Goal: Information Seeking & Learning: Learn about a topic

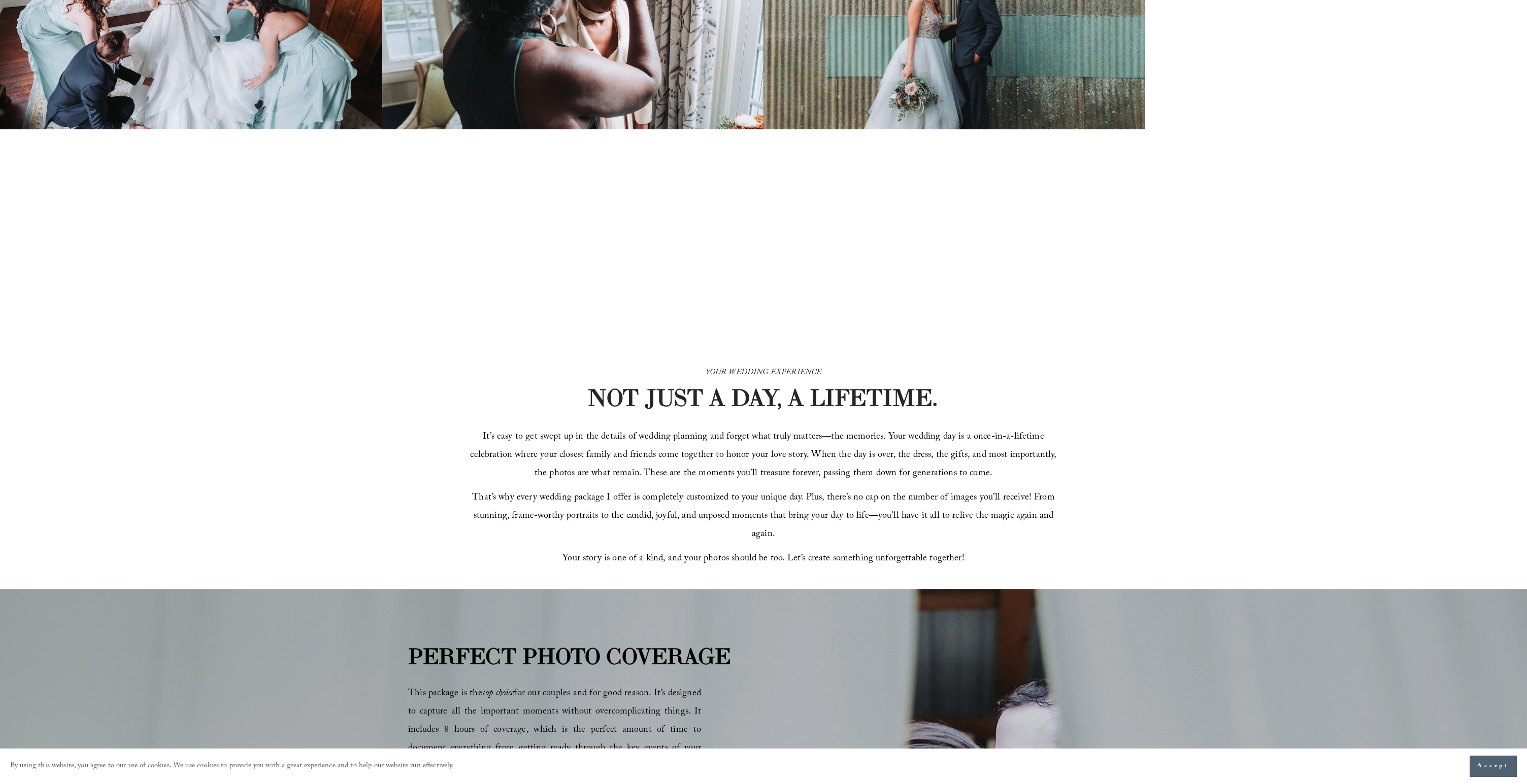
scroll to position [397, 0]
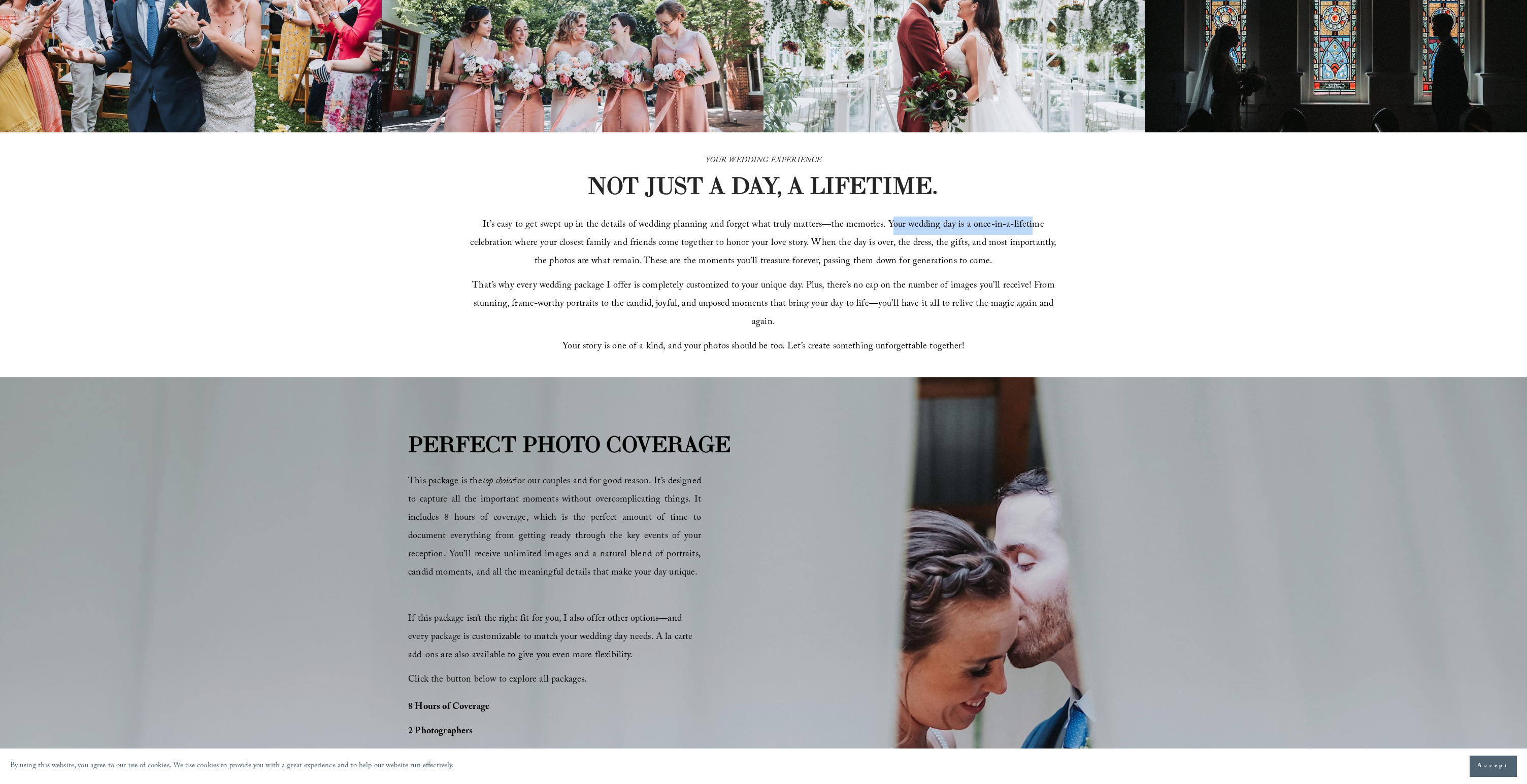
drag, startPoint x: 962, startPoint y: 237, endPoint x: 1053, endPoint y: 252, distance: 92.2
click at [1025, 241] on span "It’s easy to get swept up in the details of wedding planning and forget what tr…" at bounding box center [764, 244] width 589 height 53
click at [1054, 252] on span "It’s easy to get swept up in the details of wedding planning and forget what tr…" at bounding box center [764, 244] width 589 height 53
click at [717, 261] on p "It’s easy to get swept up in the details of wedding planning and forget what tr…" at bounding box center [764, 244] width 591 height 55
drag, startPoint x: 846, startPoint y: 335, endPoint x: 993, endPoint y: 343, distance: 147.2
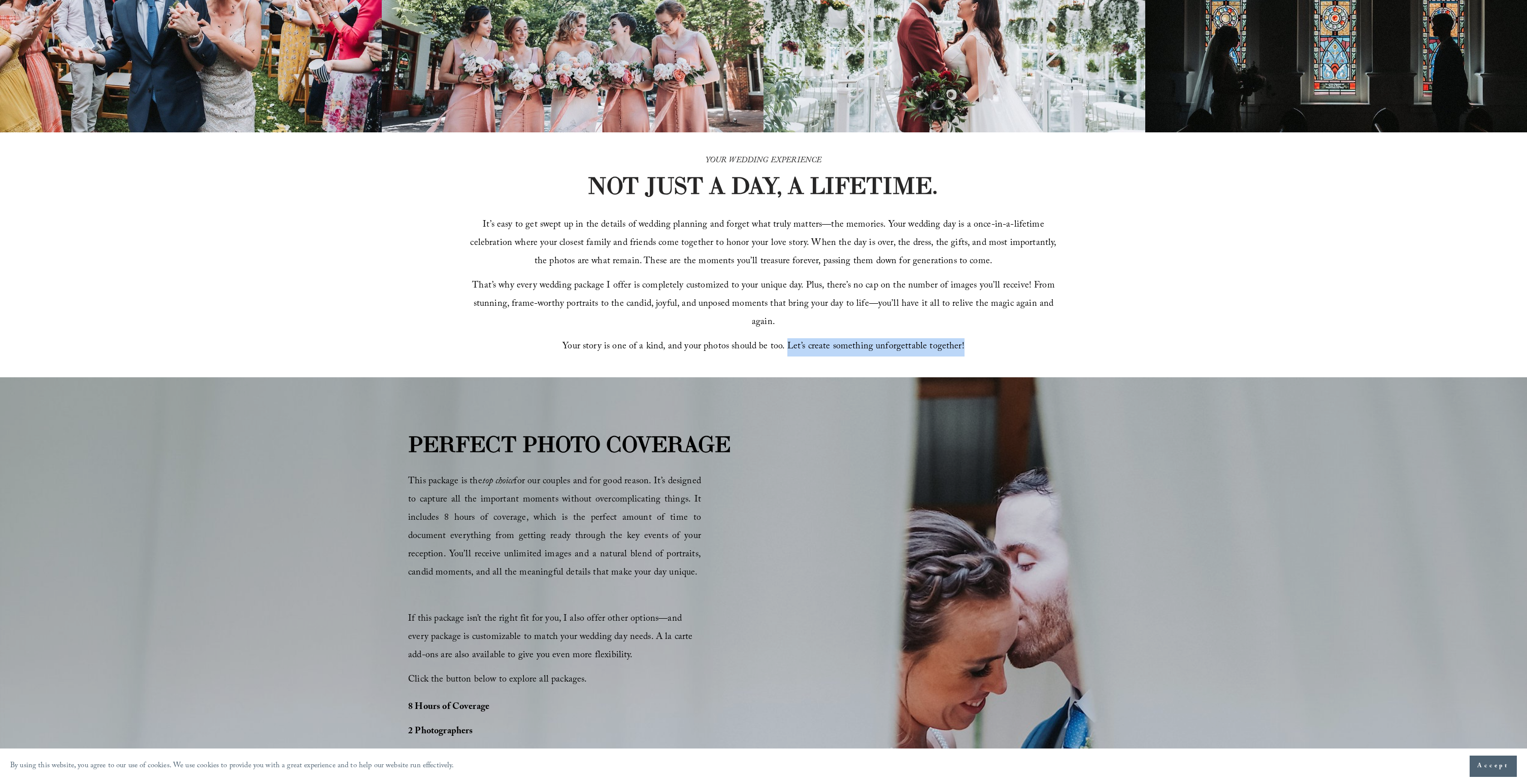
click at [970, 339] on p "Your story is one of a kind, and your photos should be too. Let’s create someth…" at bounding box center [764, 347] width 591 height 18
click at [993, 343] on p "Your story is one of a kind, and your photos should be too. Let’s create someth…" at bounding box center [764, 347] width 591 height 18
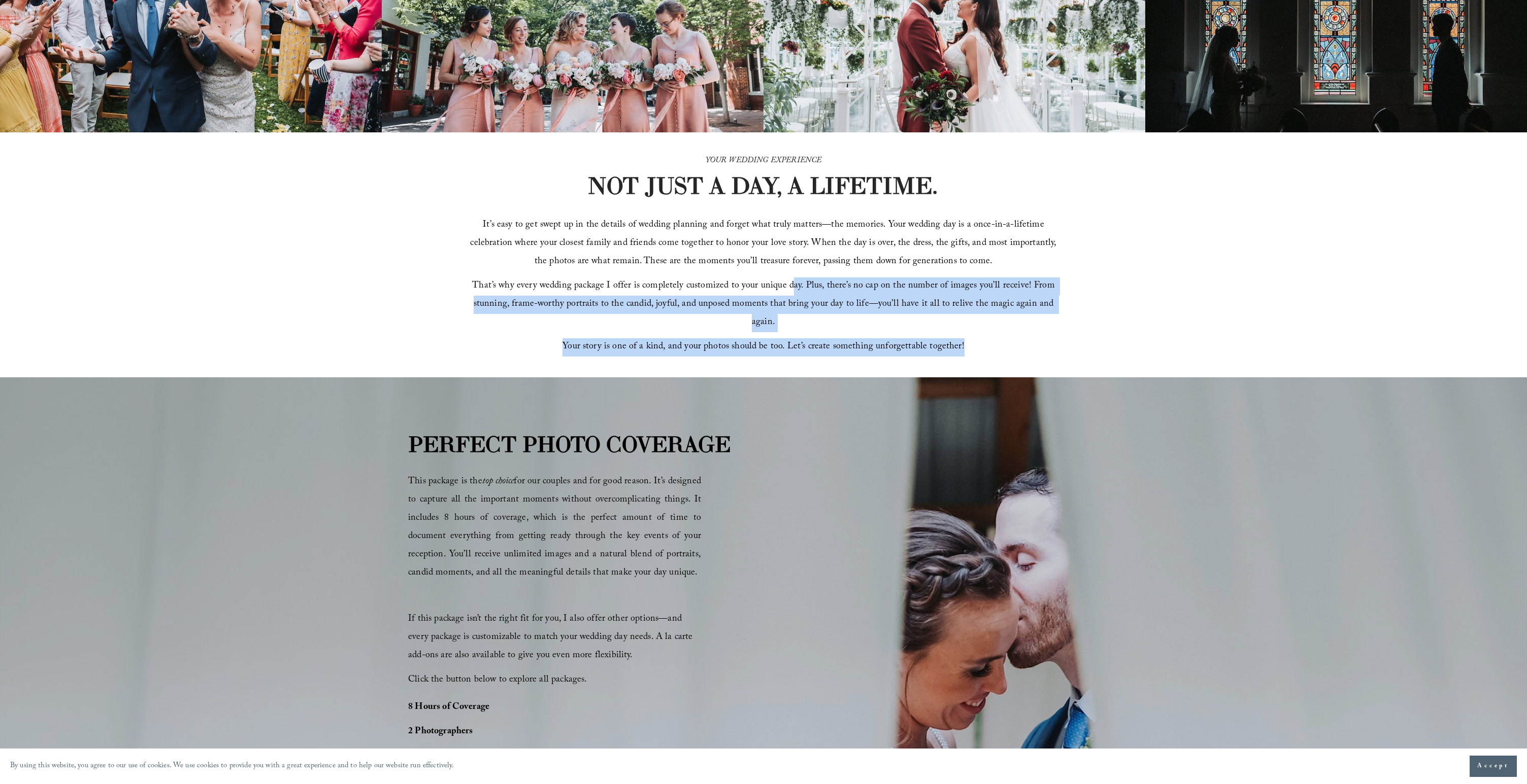
drag, startPoint x: 793, startPoint y: 294, endPoint x: 1095, endPoint y: 339, distance: 305.3
click at [1095, 339] on div "YOUR WEDDING EXPERIENCE NOT JUST A DAY, A LIFETIME. It’s easy to get swept up i…" at bounding box center [763, 255] width 1527 height 245
drag, startPoint x: 1104, startPoint y: 344, endPoint x: 565, endPoint y: 93, distance: 594.6
click at [1093, 340] on div "YOUR WEDDING EXPERIENCE NOT JUST A DAY, A LIFETIME. It’s easy to get swept up i…" at bounding box center [763, 255] width 1527 height 245
